Goal: Task Accomplishment & Management: Complete application form

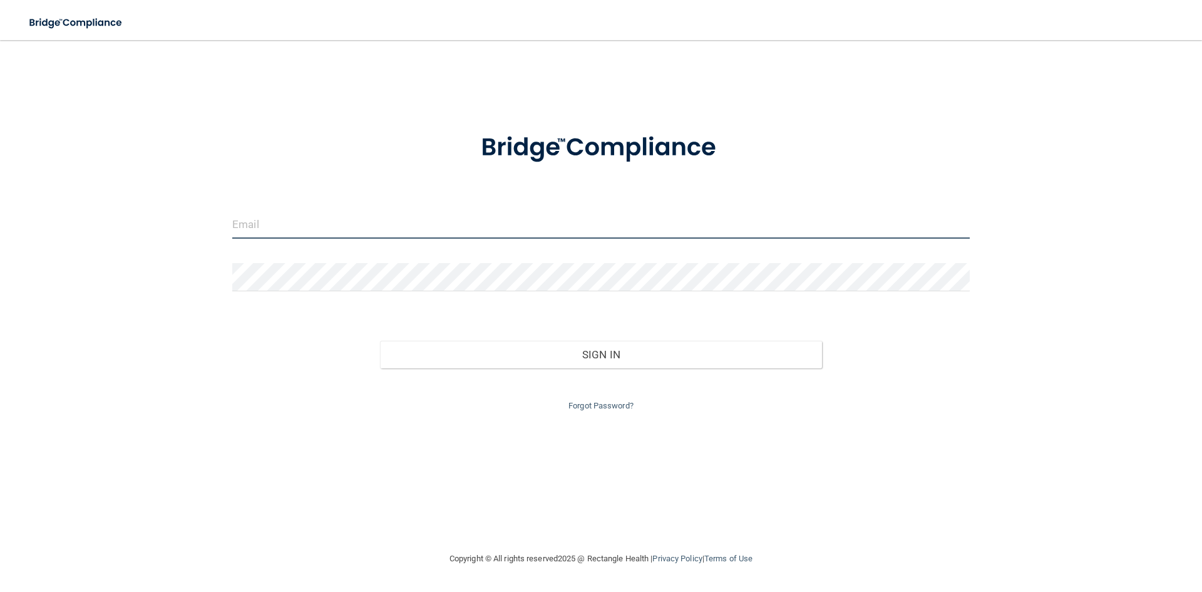
click at [409, 234] on input "email" at bounding box center [600, 224] width 737 height 28
type input "[EMAIL_ADDRESS][DOMAIN_NAME]"
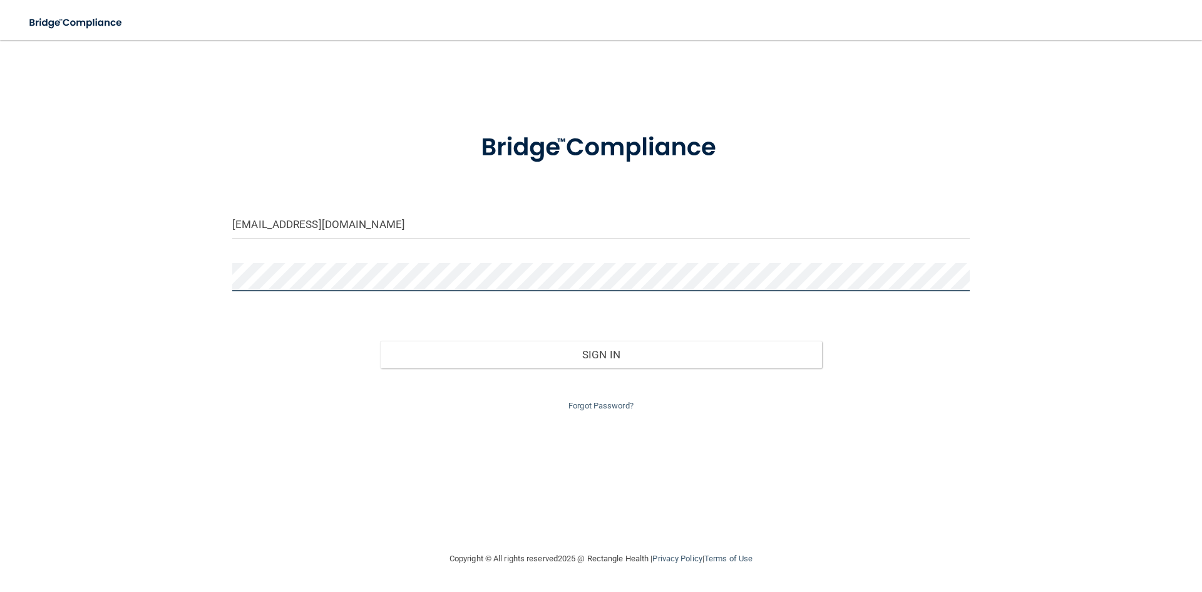
click at [380, 341] on button "Sign In" at bounding box center [601, 355] width 443 height 28
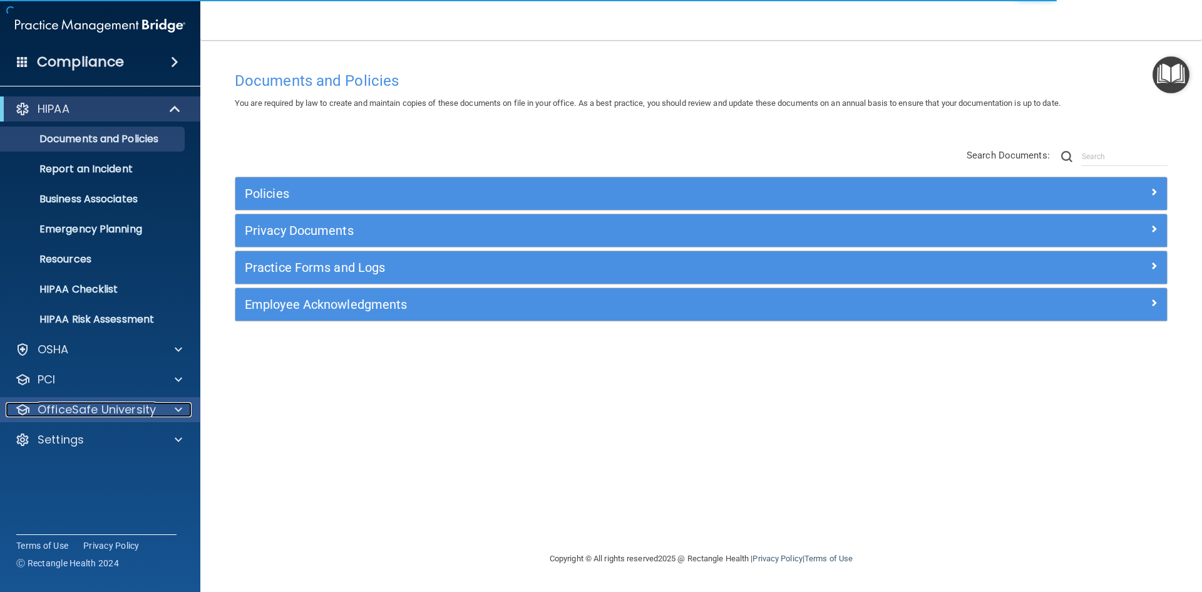
click at [183, 409] on div at bounding box center [176, 409] width 31 height 15
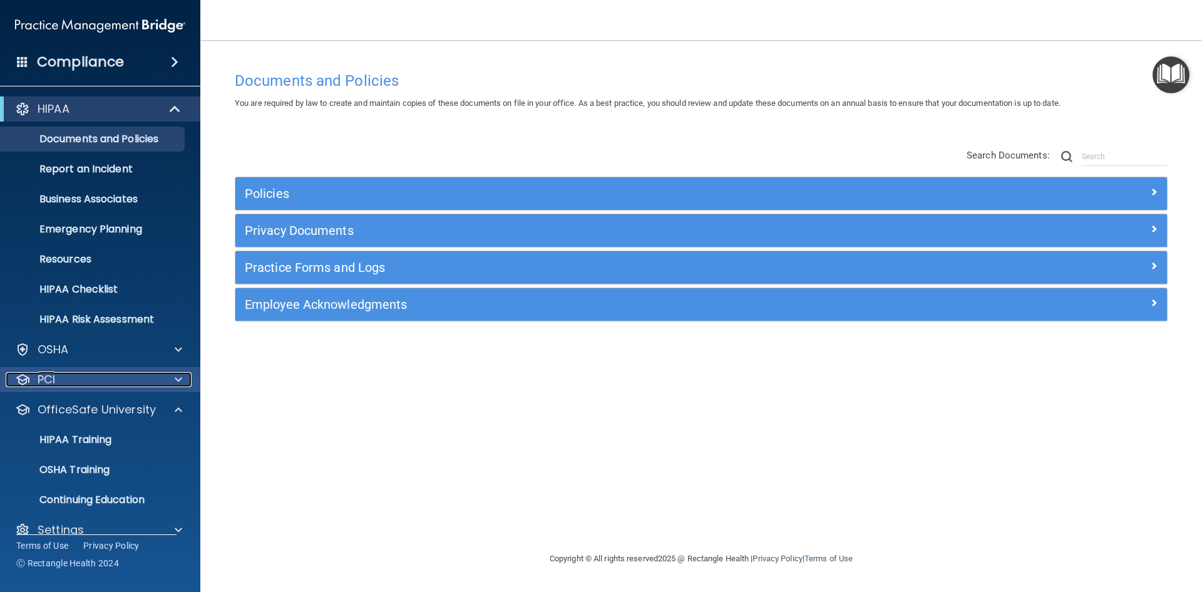
click at [177, 377] on span at bounding box center [179, 379] width 8 height 15
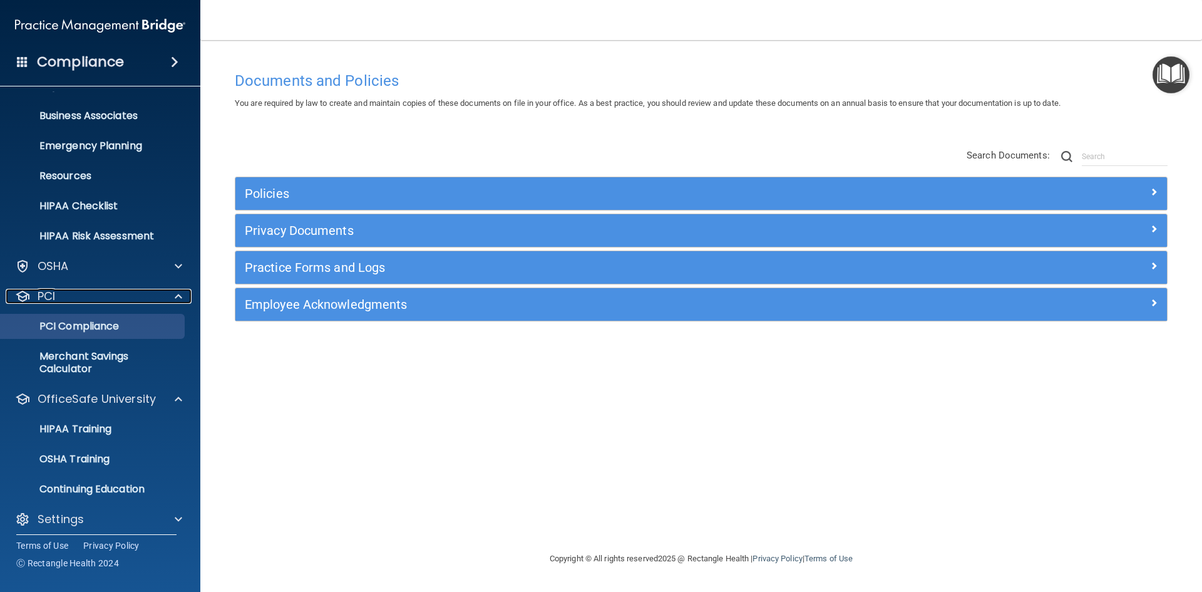
scroll to position [91, 0]
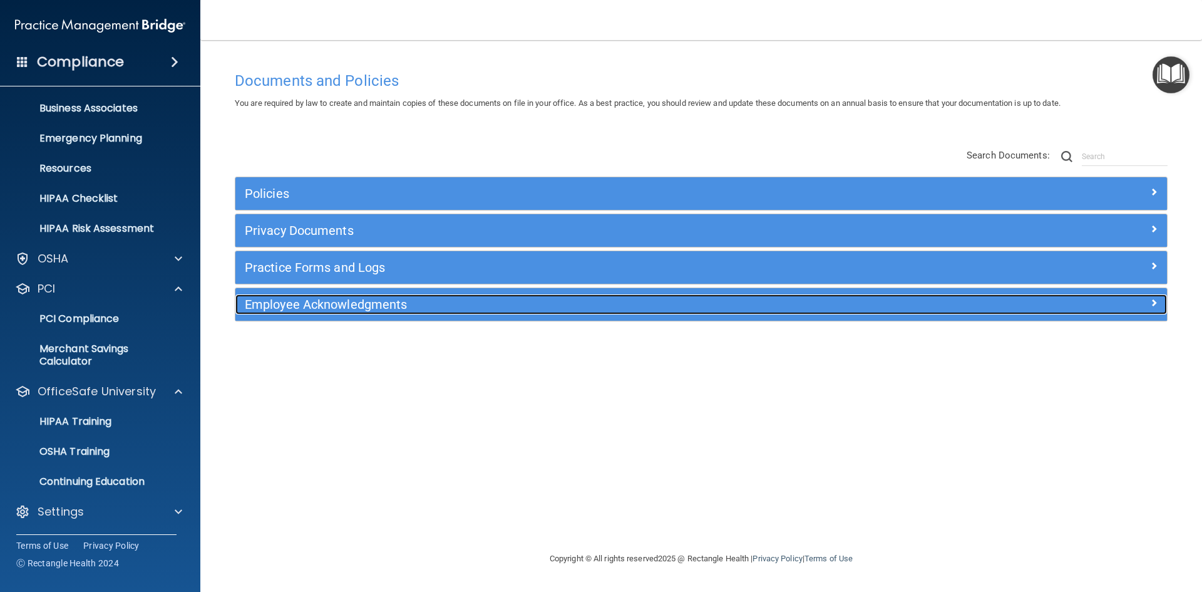
click at [319, 312] on div "Employee Acknowledgments" at bounding box center [584, 304] width 699 height 20
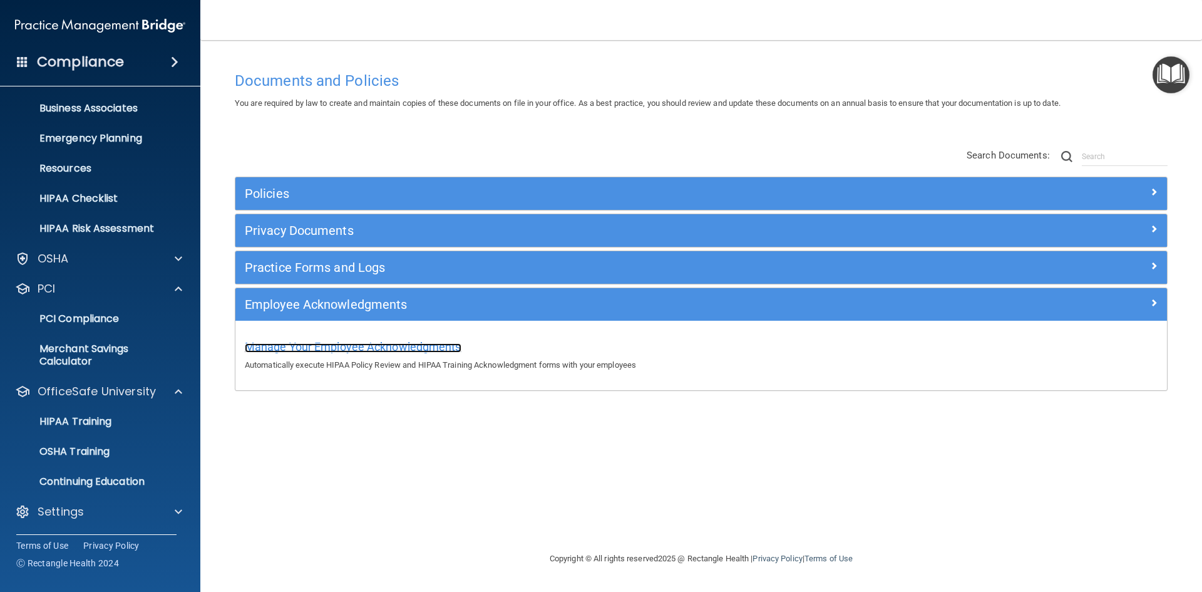
click at [312, 344] on span "Manage Your Employee Acknowledgments" at bounding box center [353, 346] width 217 height 13
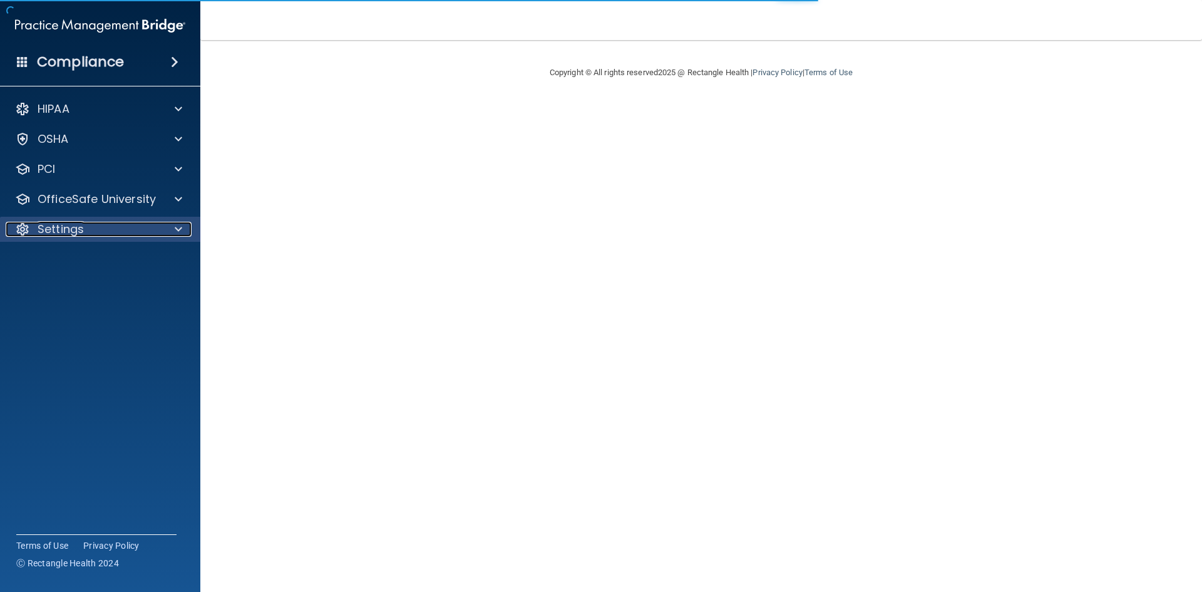
click at [179, 227] on span at bounding box center [179, 229] width 8 height 15
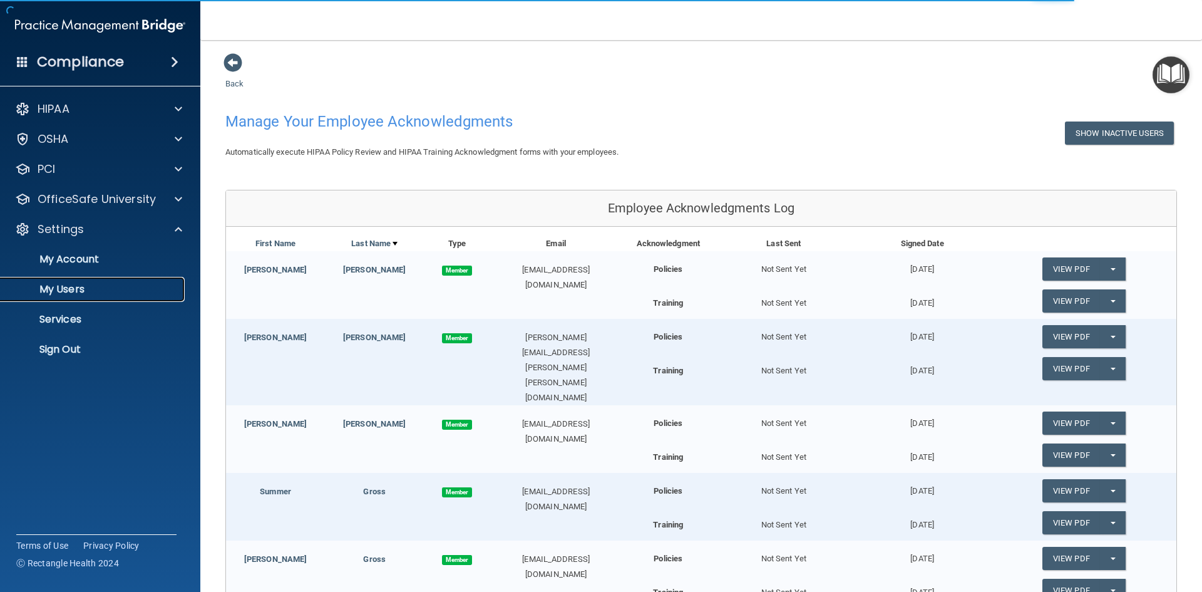
click at [55, 288] on p "My Users" at bounding box center [93, 289] width 171 height 13
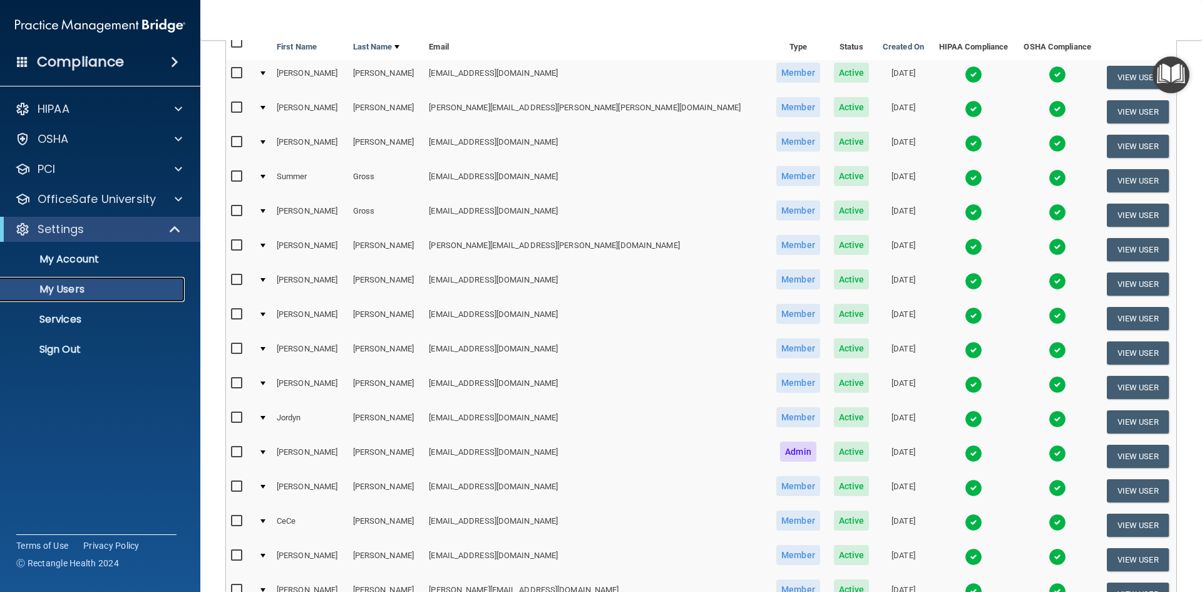
scroll to position [6, 0]
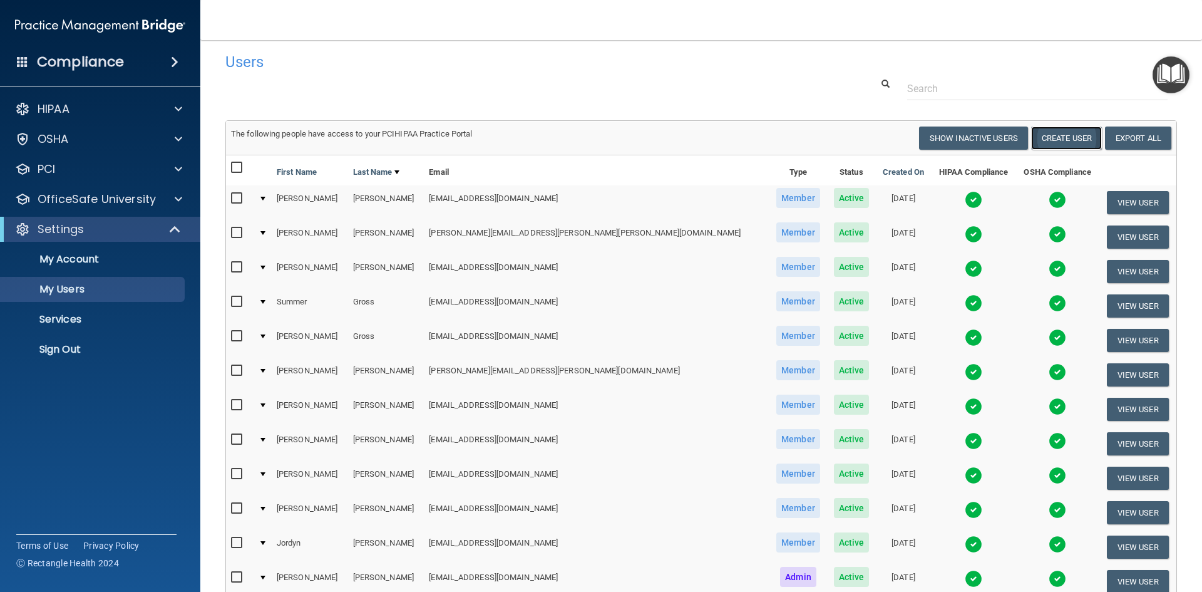
click at [1064, 136] on button "Create User" at bounding box center [1066, 137] width 71 height 23
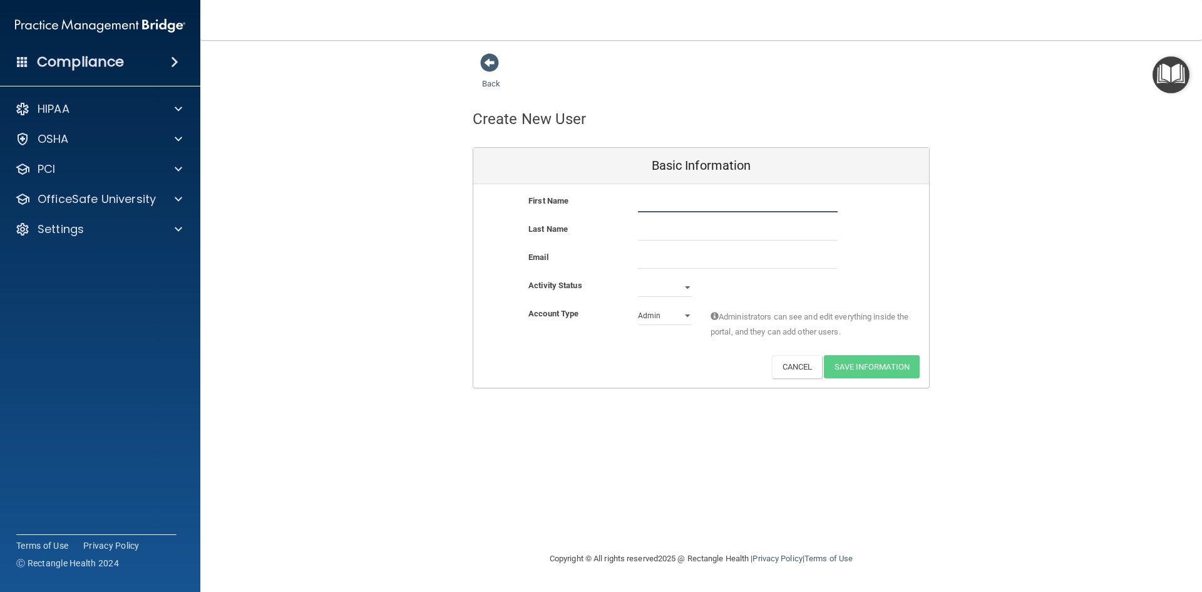
click at [779, 202] on input "text" at bounding box center [738, 202] width 200 height 19
type input "Erica"
click at [764, 234] on input "text" at bounding box center [738, 231] width 200 height 19
type input "Schlosser"
click at [764, 255] on input "email" at bounding box center [738, 259] width 200 height 19
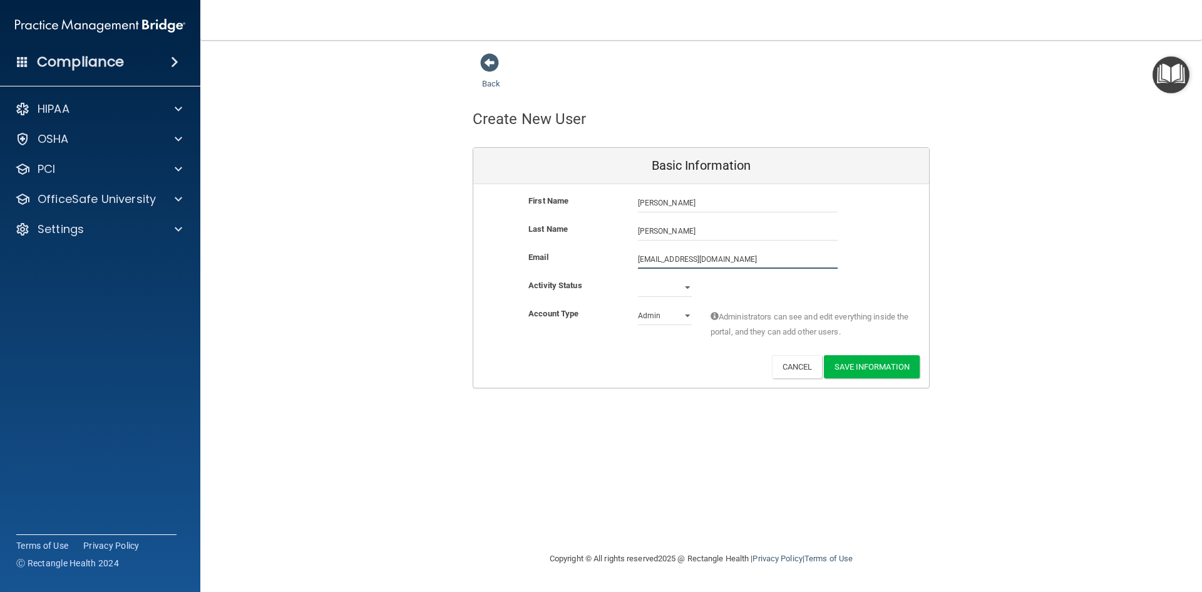
type input "e-carrels@hotmail.com"
click at [685, 287] on select "Active Inactive" at bounding box center [665, 287] width 54 height 19
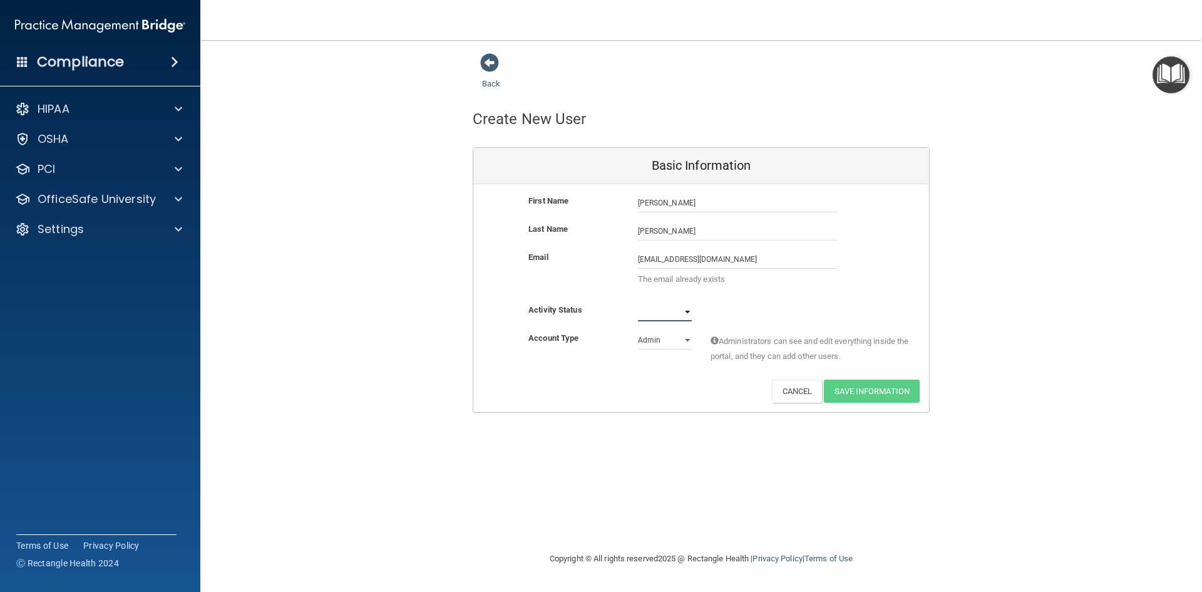
select select "active"
click at [638, 302] on select "Active Inactive" at bounding box center [665, 311] width 54 height 19
click at [687, 339] on select "Admin Member" at bounding box center [665, 340] width 54 height 19
select select "practice_member"
click at [638, 331] on select "Admin Member" at bounding box center [665, 340] width 54 height 19
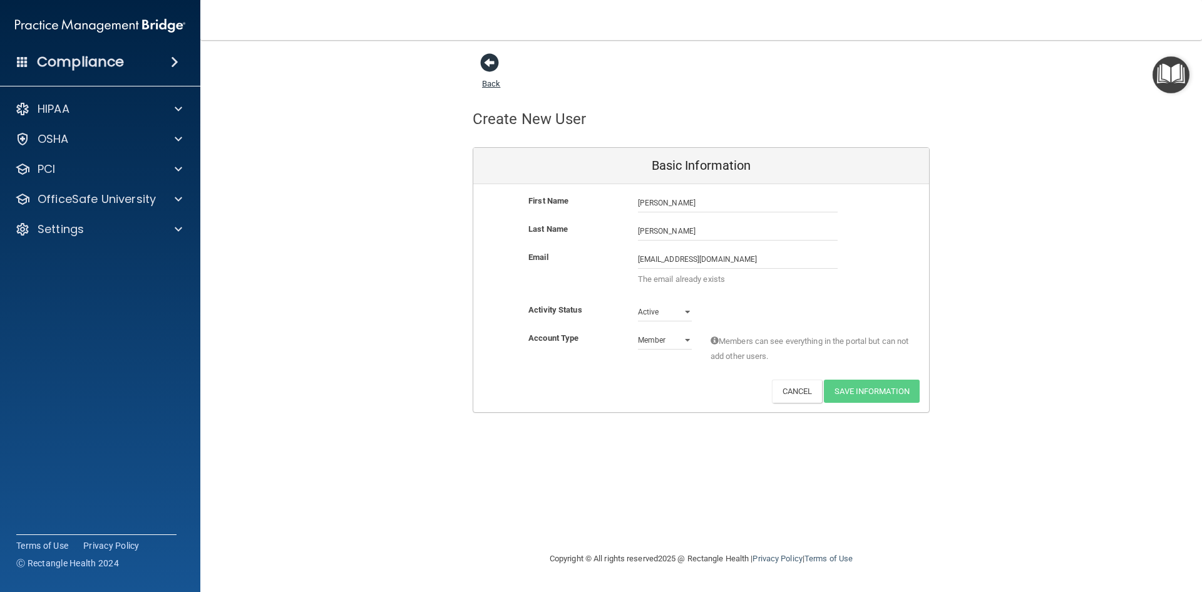
click at [484, 59] on span at bounding box center [489, 62] width 19 height 19
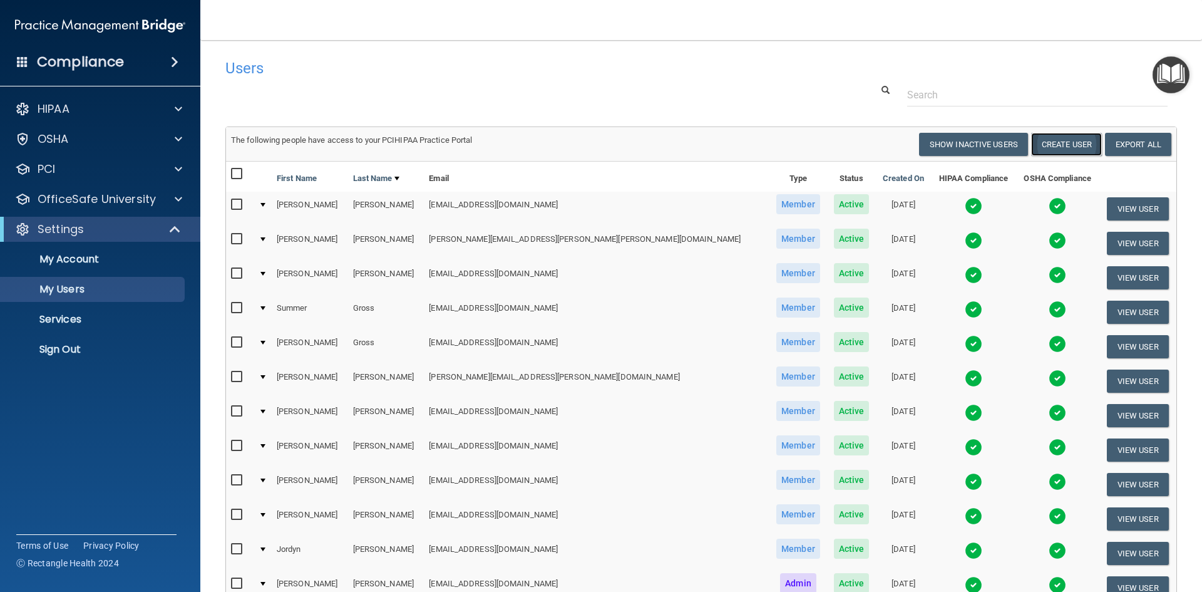
click at [1061, 146] on button "Create User" at bounding box center [1066, 144] width 71 height 23
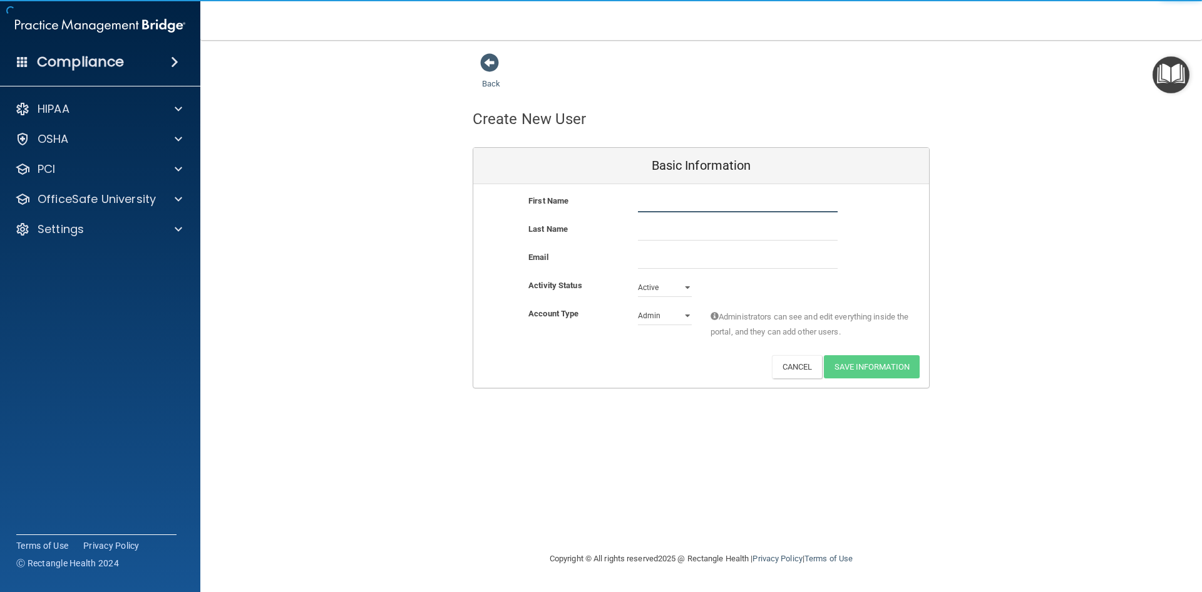
click at [707, 203] on input "text" at bounding box center [738, 202] width 200 height 19
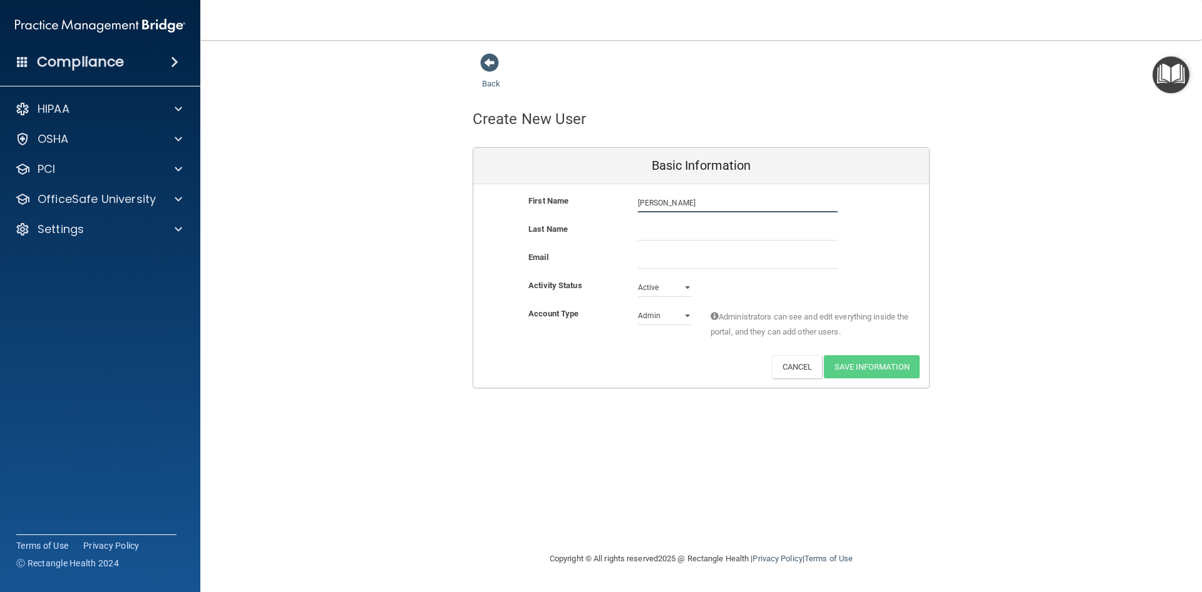
type input "Erica"
click at [711, 230] on input "text" at bounding box center [738, 231] width 200 height 19
type input "Schlosser"
click at [707, 257] on input "email" at bounding box center [738, 259] width 200 height 19
type input "3"
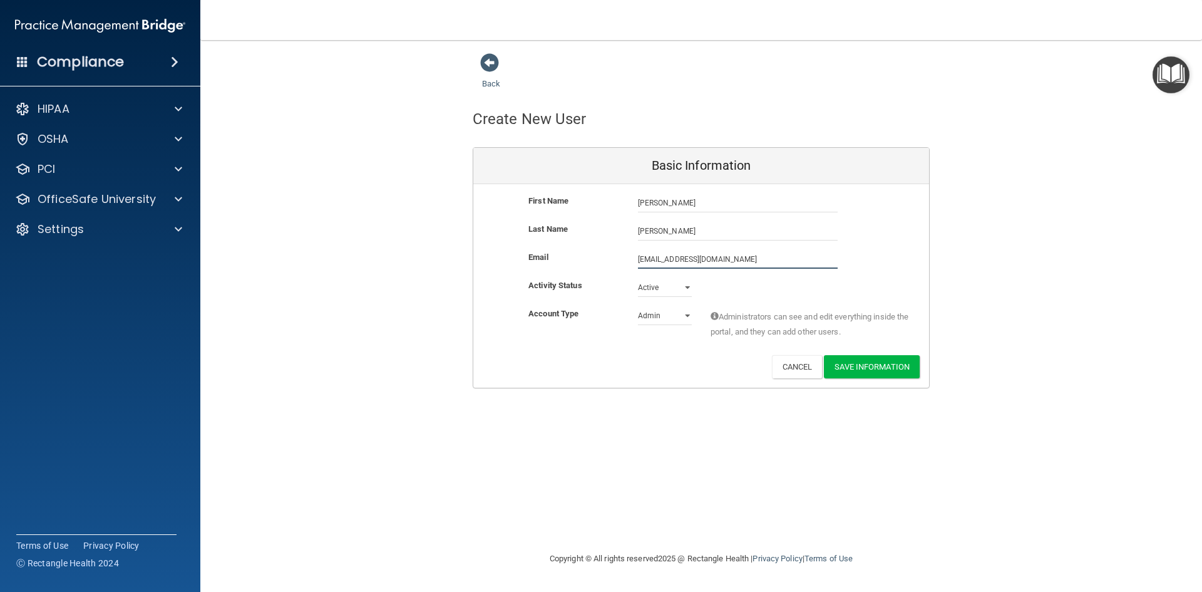
type input "e-carrels@hotmail.com"
click at [886, 264] on div "Email e-carrels@hotmail.com e-carrels@hotmail.com" at bounding box center [701, 259] width 456 height 19
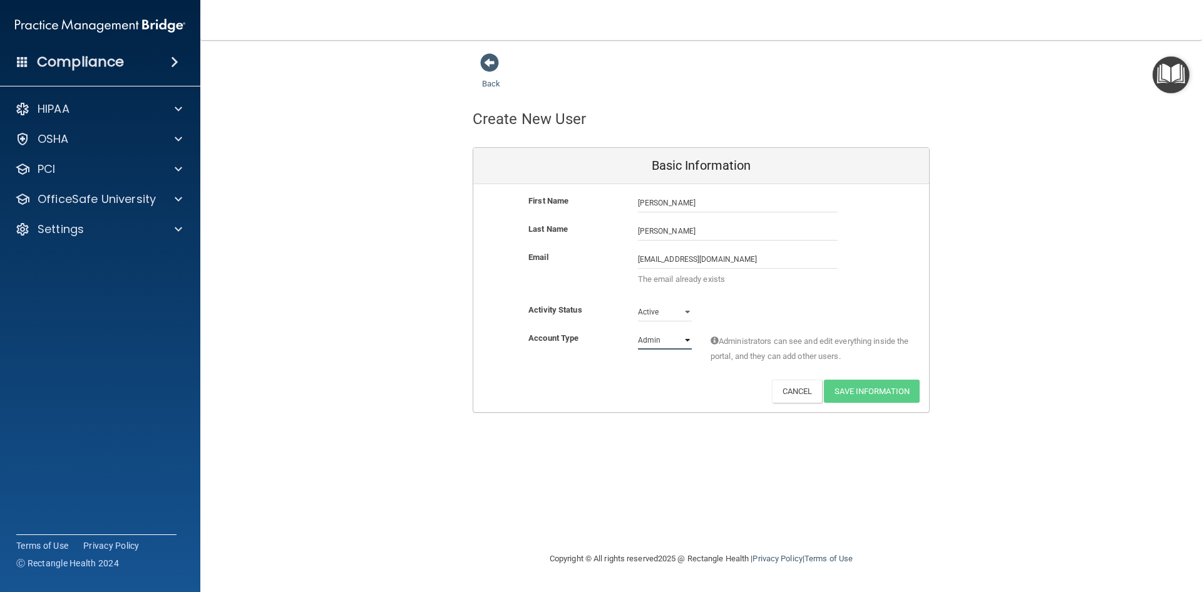
click at [687, 338] on select "Admin Member" at bounding box center [665, 340] width 54 height 19
select select "practice_member"
click at [638, 331] on select "Admin Member" at bounding box center [665, 340] width 54 height 19
click at [496, 60] on span at bounding box center [489, 62] width 19 height 19
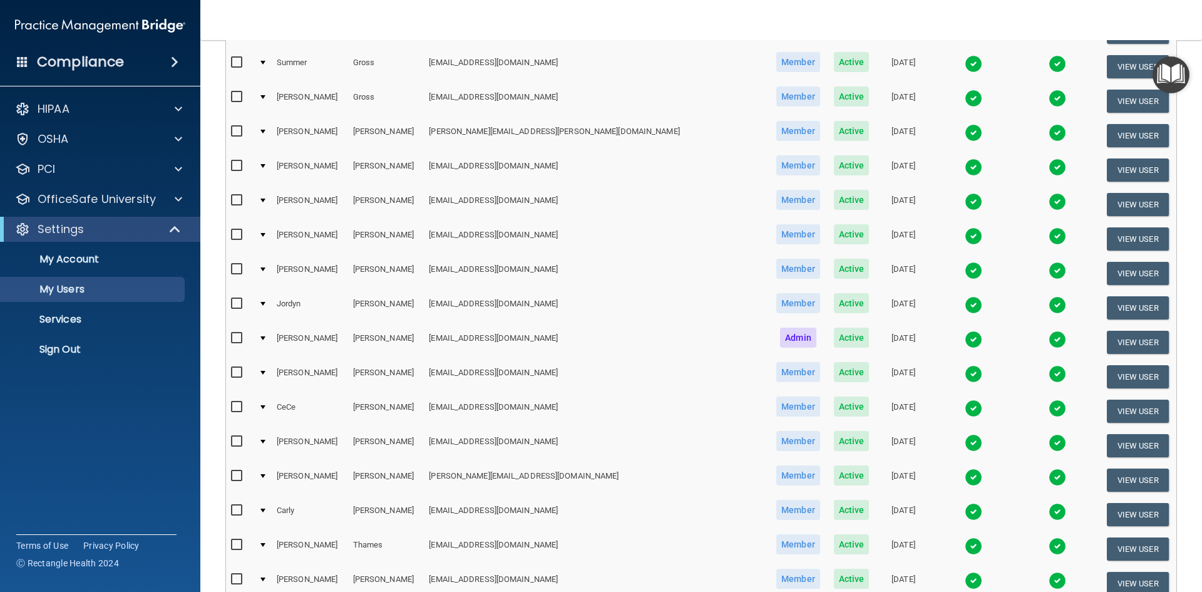
scroll to position [313, 0]
